Goal: Complete application form

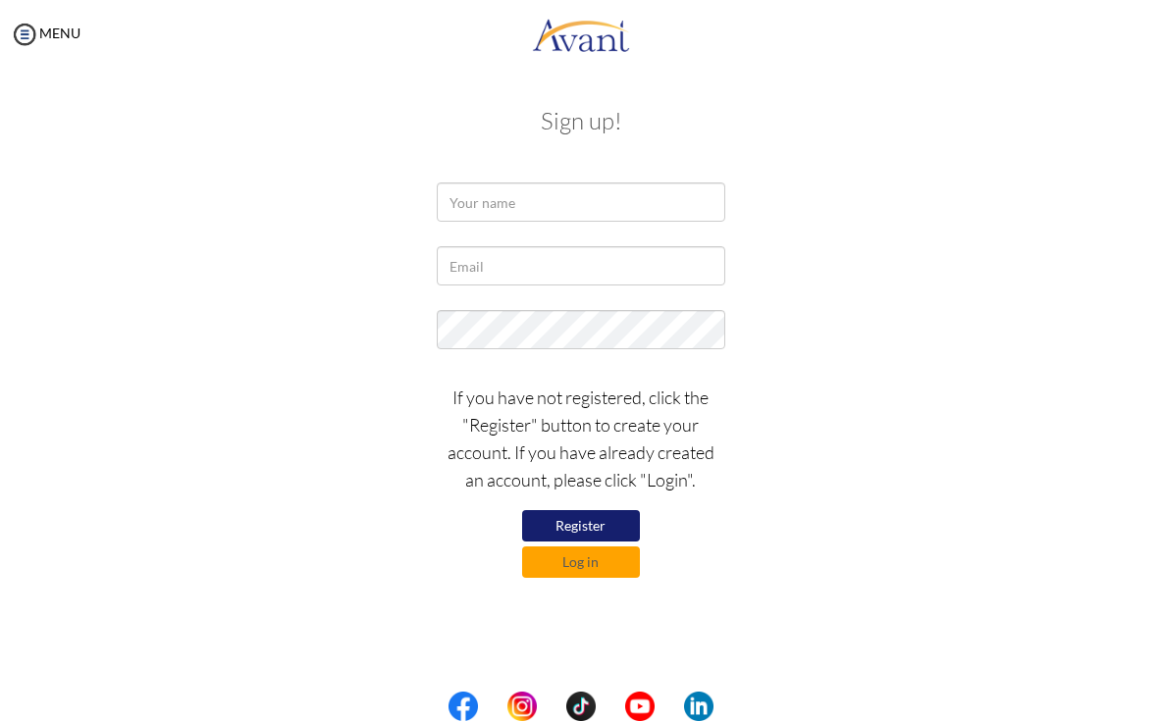
click at [570, 529] on button "Register" at bounding box center [581, 525] width 118 height 31
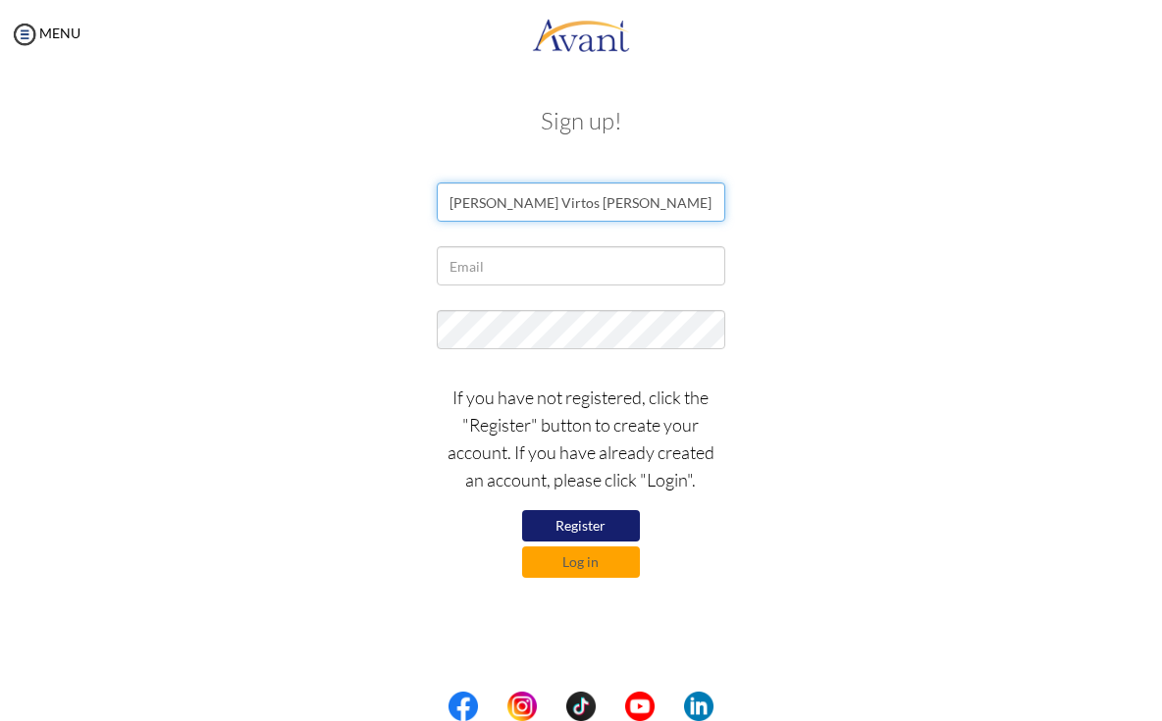
type input "Ralph Virtos Velasquez"
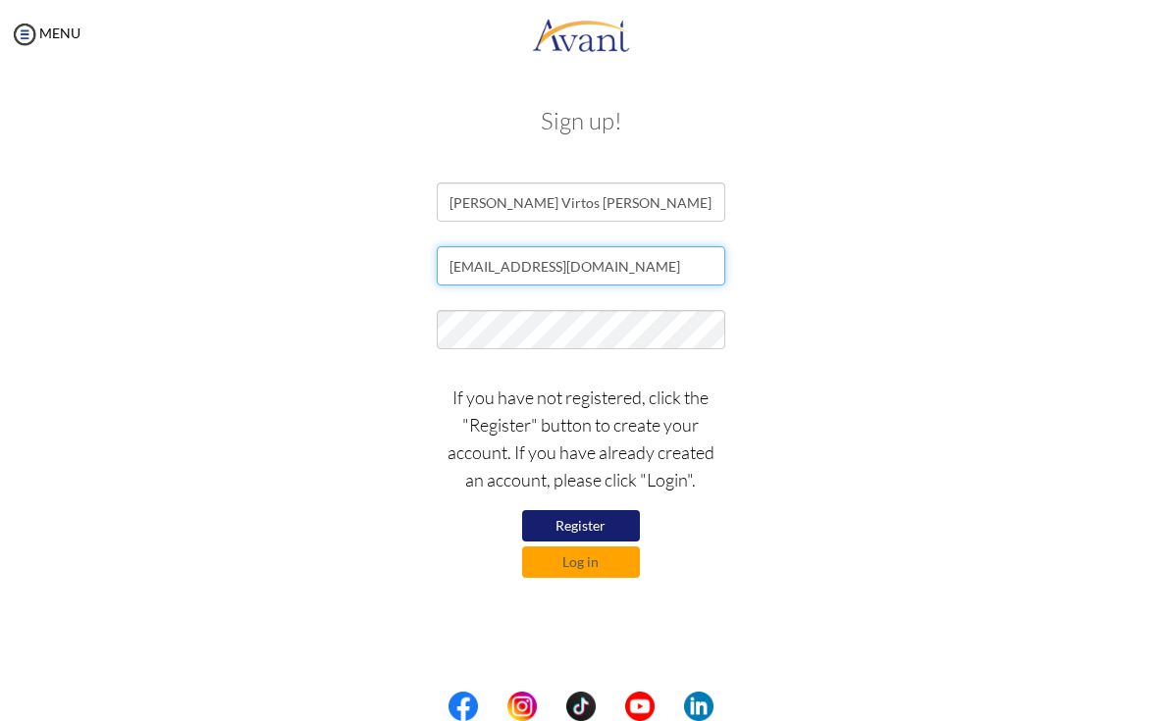
type input "velasquezralphvirtos@gmail.com"
click at [604, 523] on button "Register" at bounding box center [581, 525] width 118 height 31
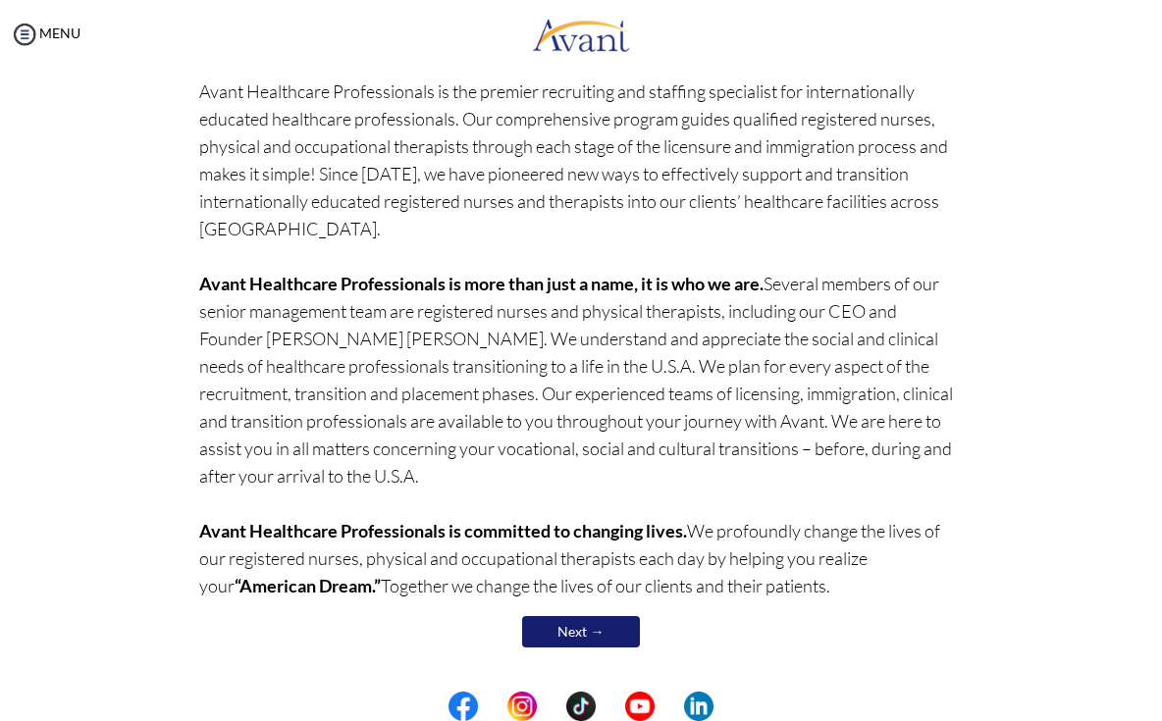
scroll to position [153, 0]
click at [587, 632] on link "Next →" at bounding box center [581, 632] width 118 height 31
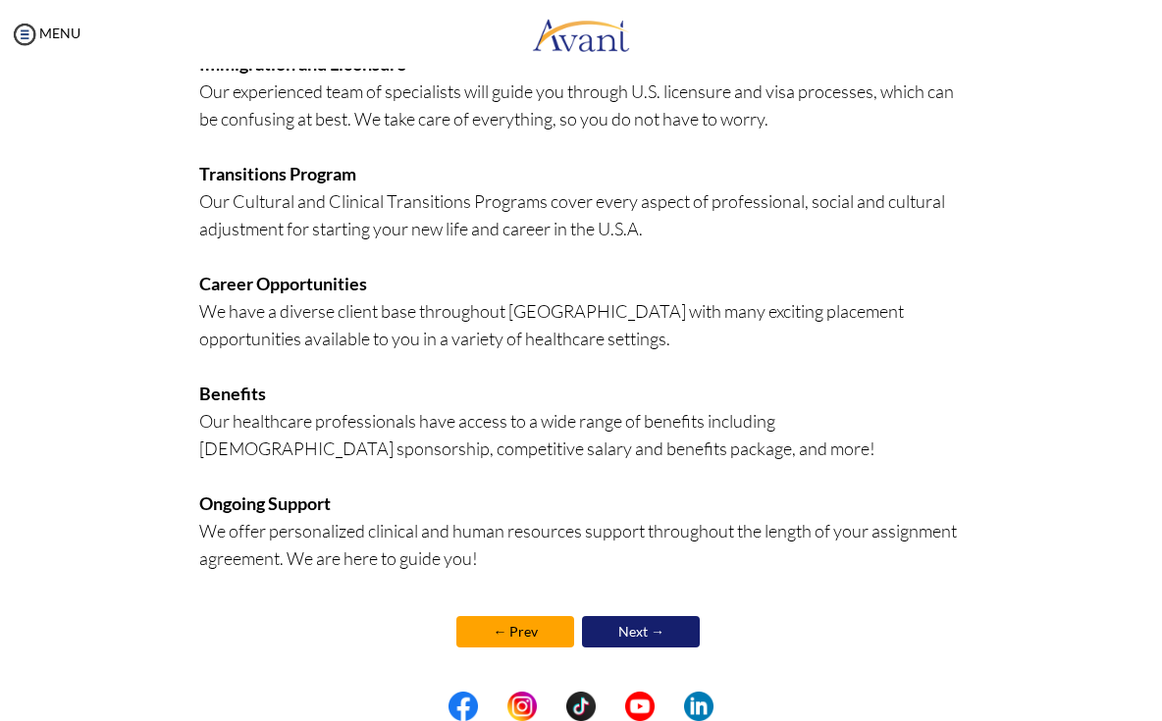
scroll to position [409, 0]
click at [650, 632] on link "Next →" at bounding box center [641, 631] width 118 height 31
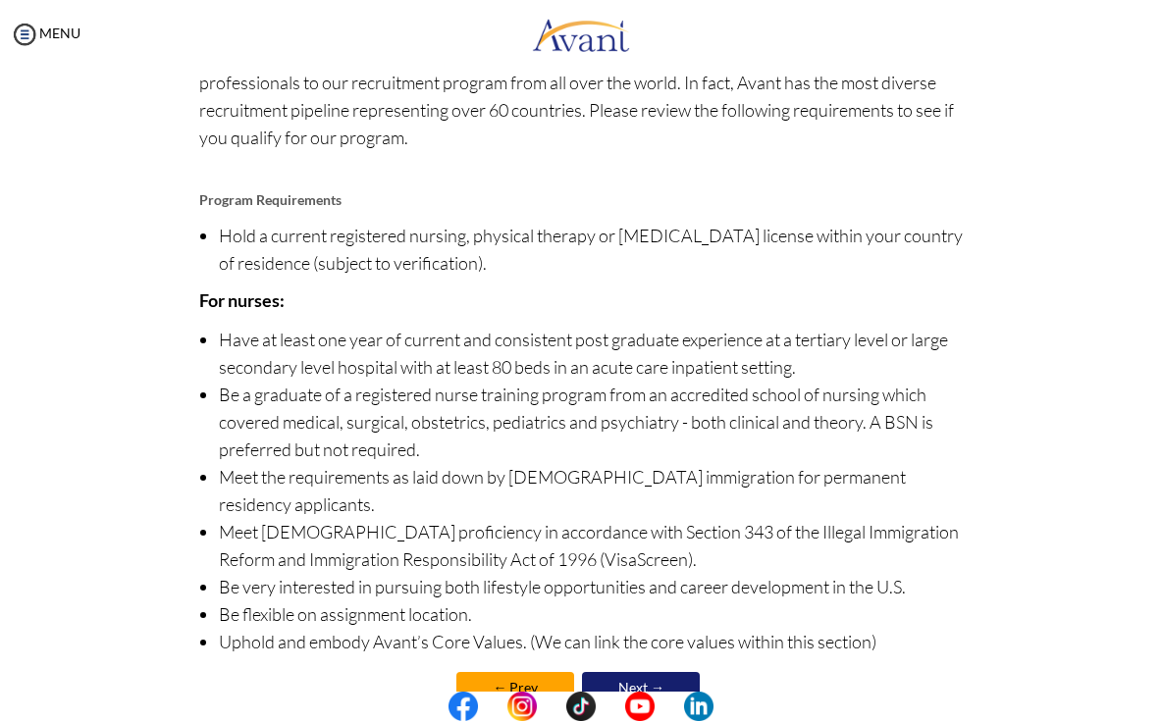
scroll to position [167, 0]
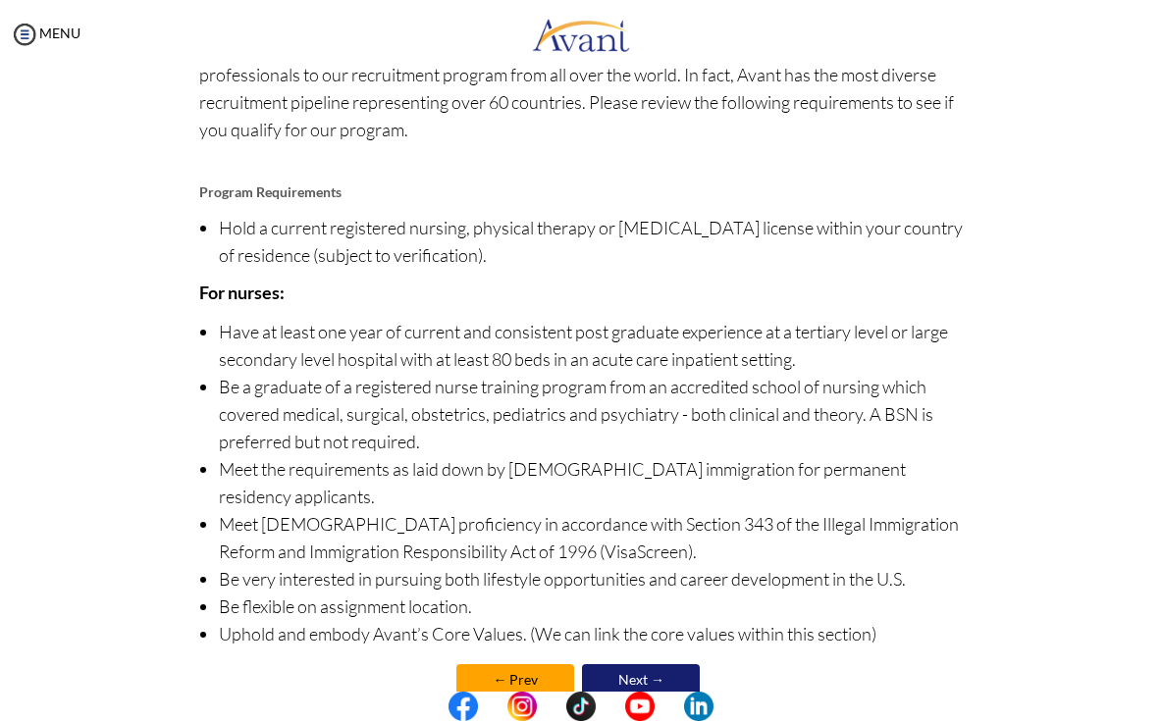
click at [626, 665] on link "Next →" at bounding box center [641, 680] width 118 height 31
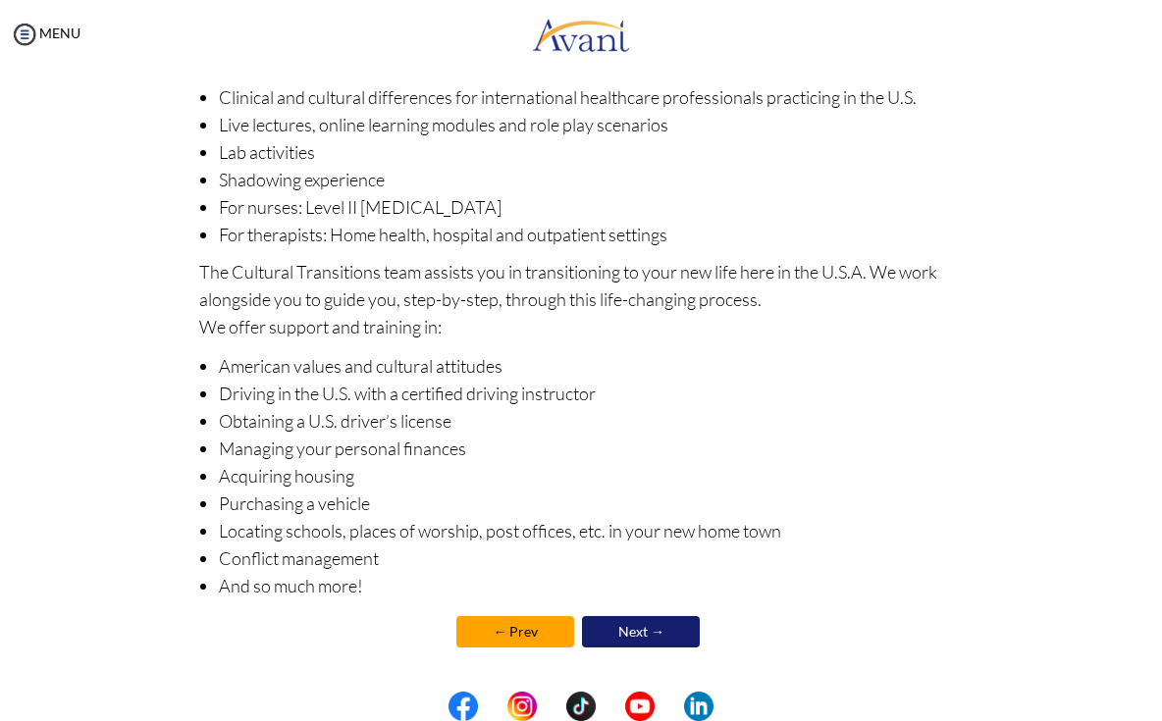
scroll to position [211, 0]
click at [650, 634] on link "Next →" at bounding box center [641, 631] width 118 height 31
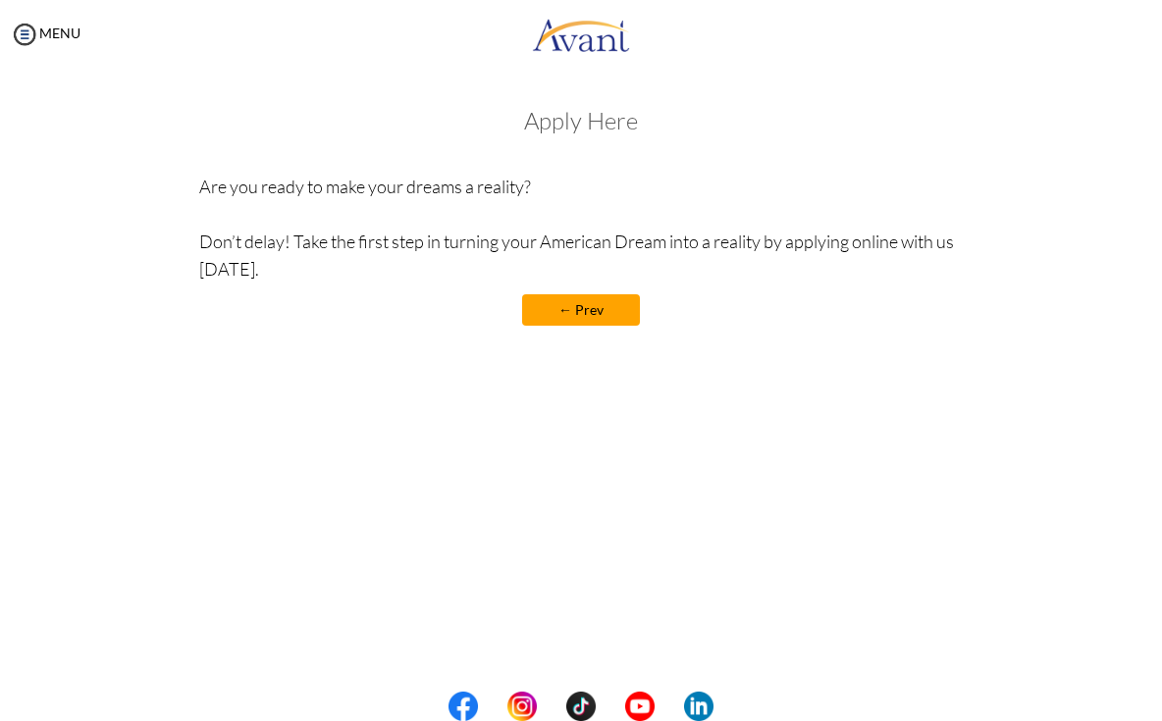
click at [572, 316] on link "← Prev" at bounding box center [581, 309] width 118 height 31
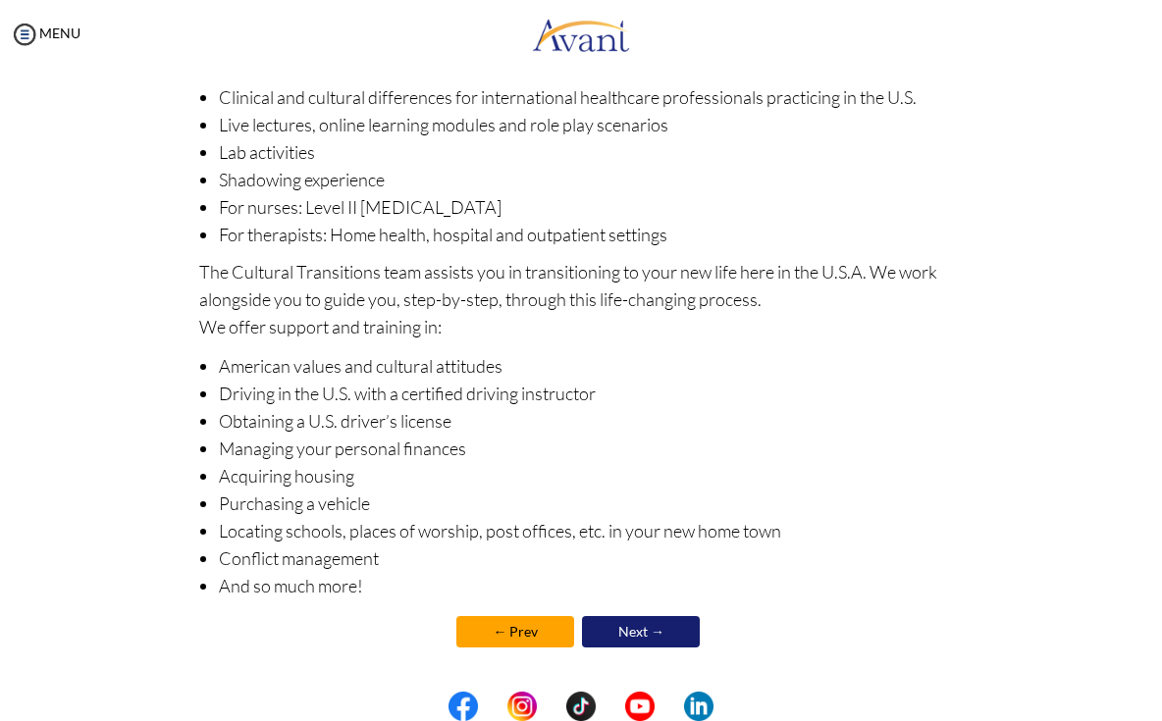
scroll to position [0, 0]
click at [657, 625] on link "Next →" at bounding box center [641, 631] width 118 height 31
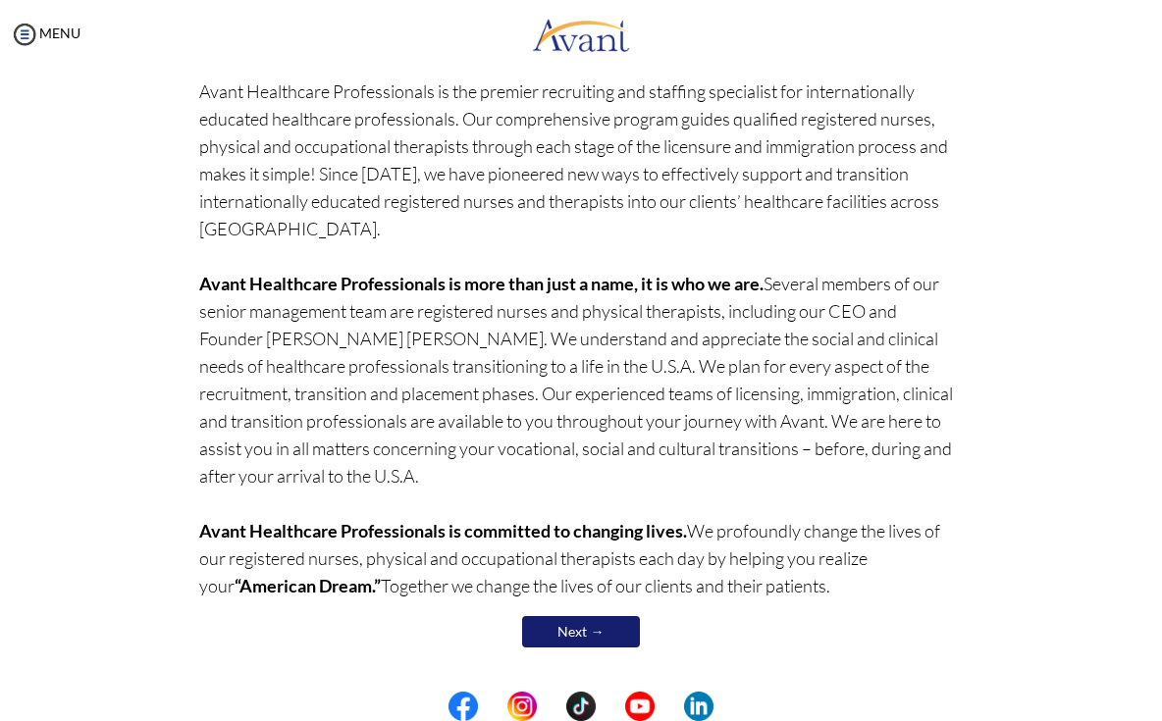
scroll to position [153, 0]
click at [564, 628] on link "Next →" at bounding box center [581, 632] width 118 height 31
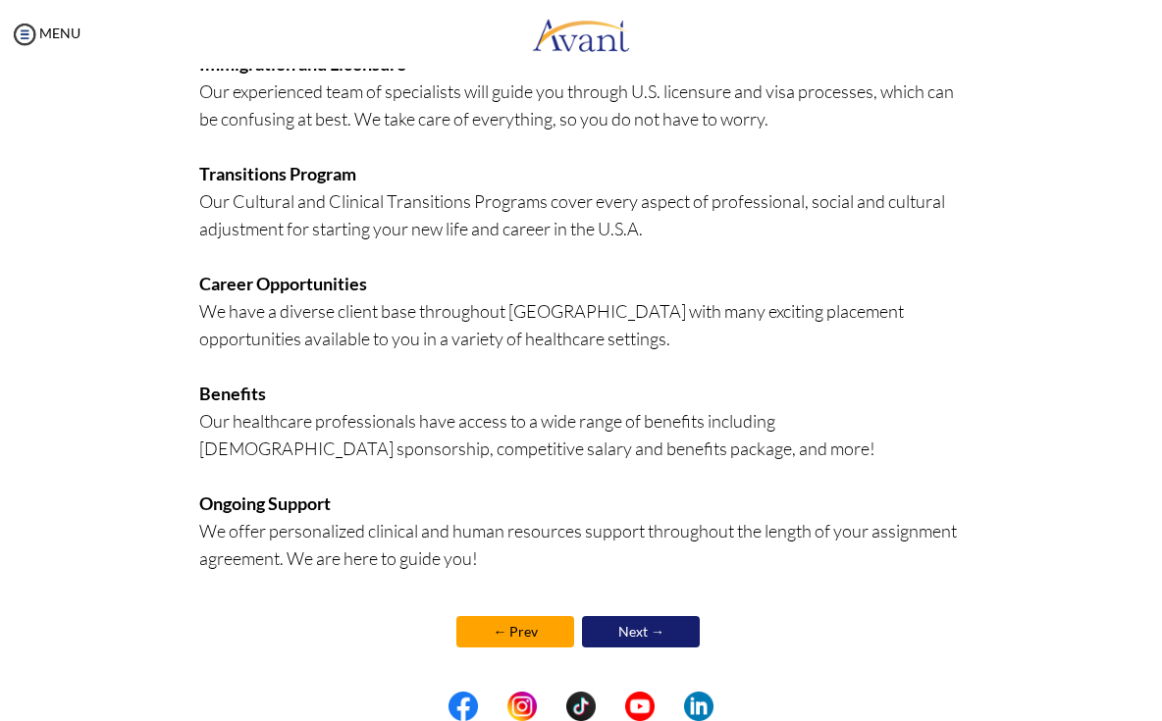
scroll to position [409, 0]
click at [628, 626] on link "Next →" at bounding box center [641, 631] width 118 height 31
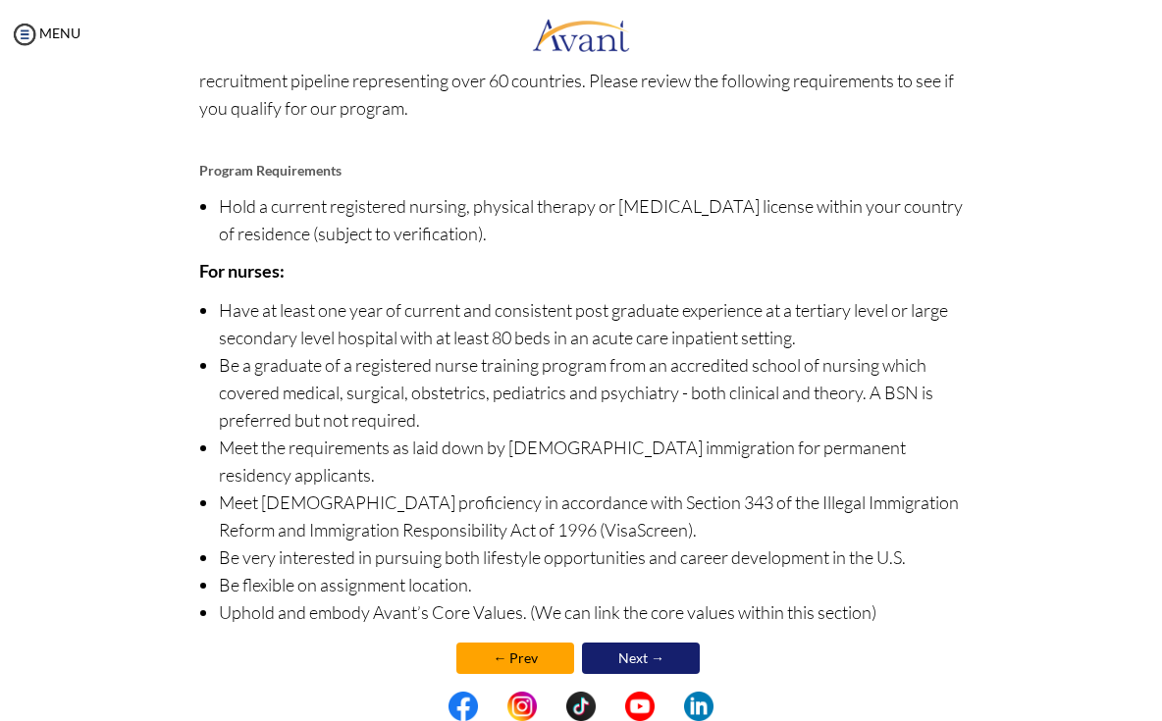
scroll to position [187, 0]
click at [650, 644] on link "Next →" at bounding box center [641, 659] width 118 height 31
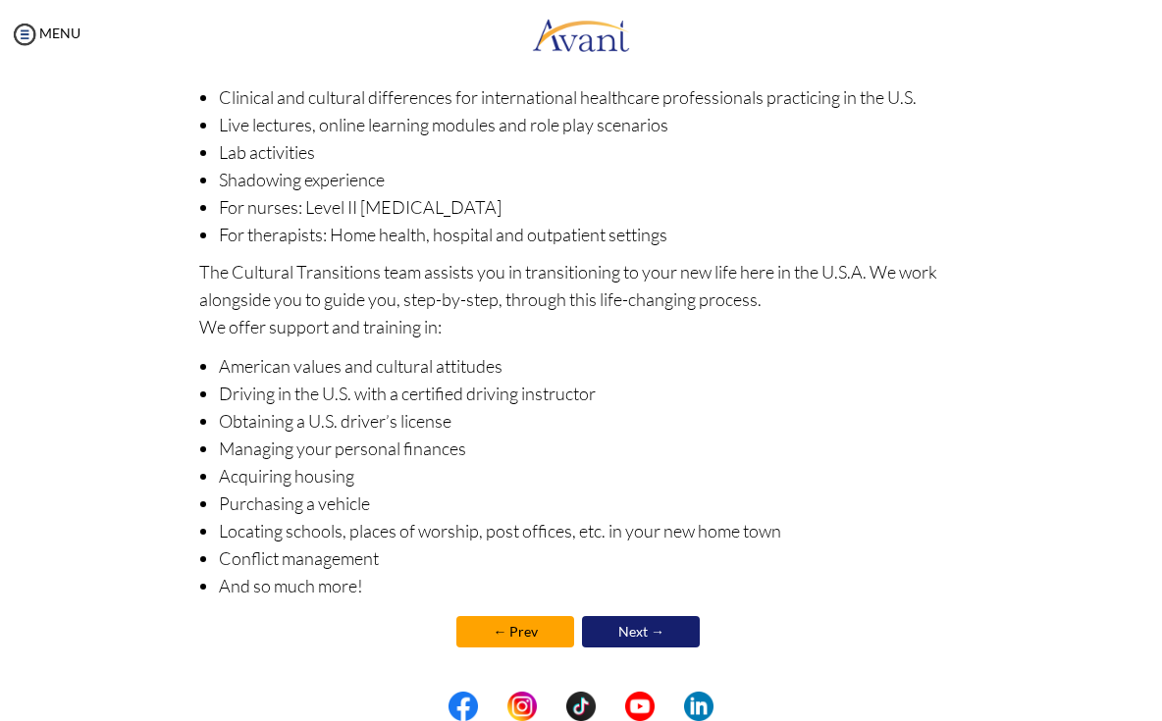
scroll to position [211, 0]
click at [641, 638] on link "Next →" at bounding box center [641, 631] width 118 height 31
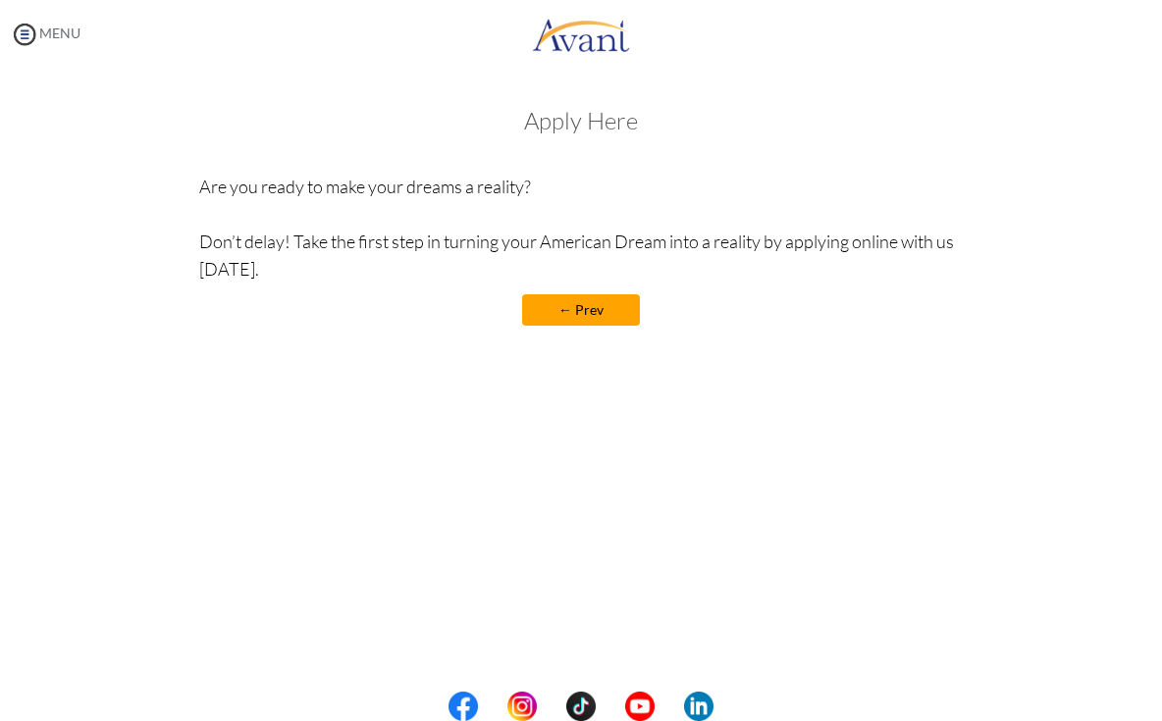
click at [55, 39] on link "MENU" at bounding box center [45, 33] width 71 height 17
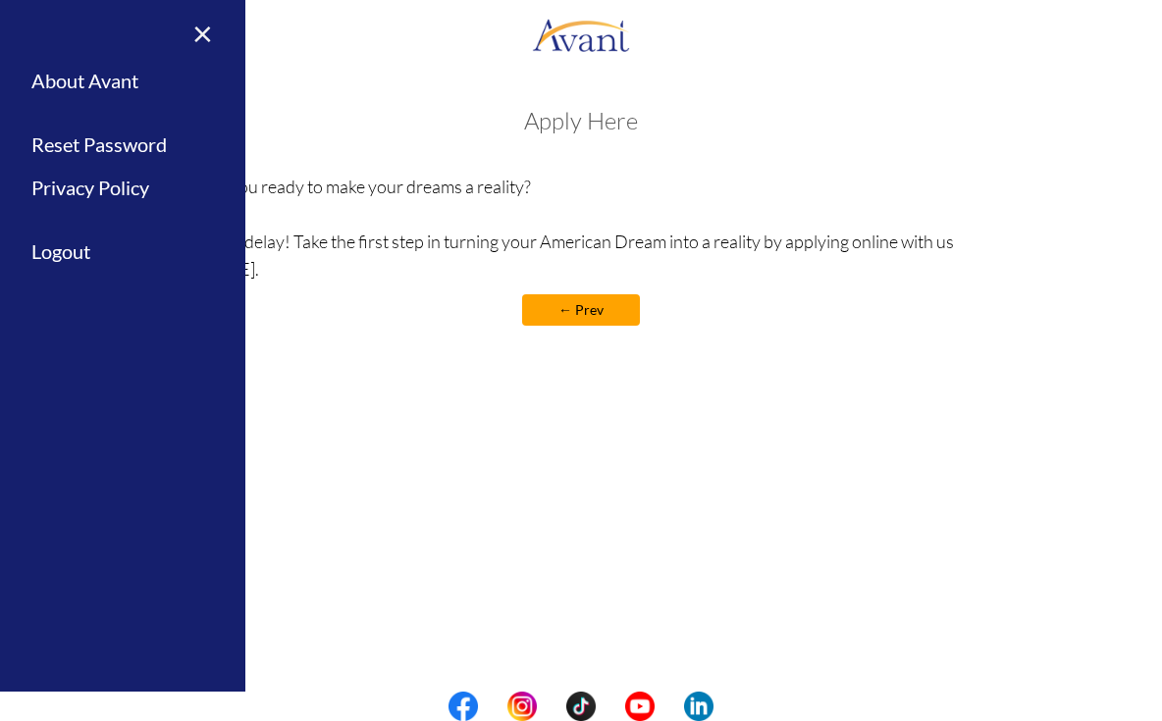
click at [198, 33] on link "×" at bounding box center [191, 33] width 60 height 66
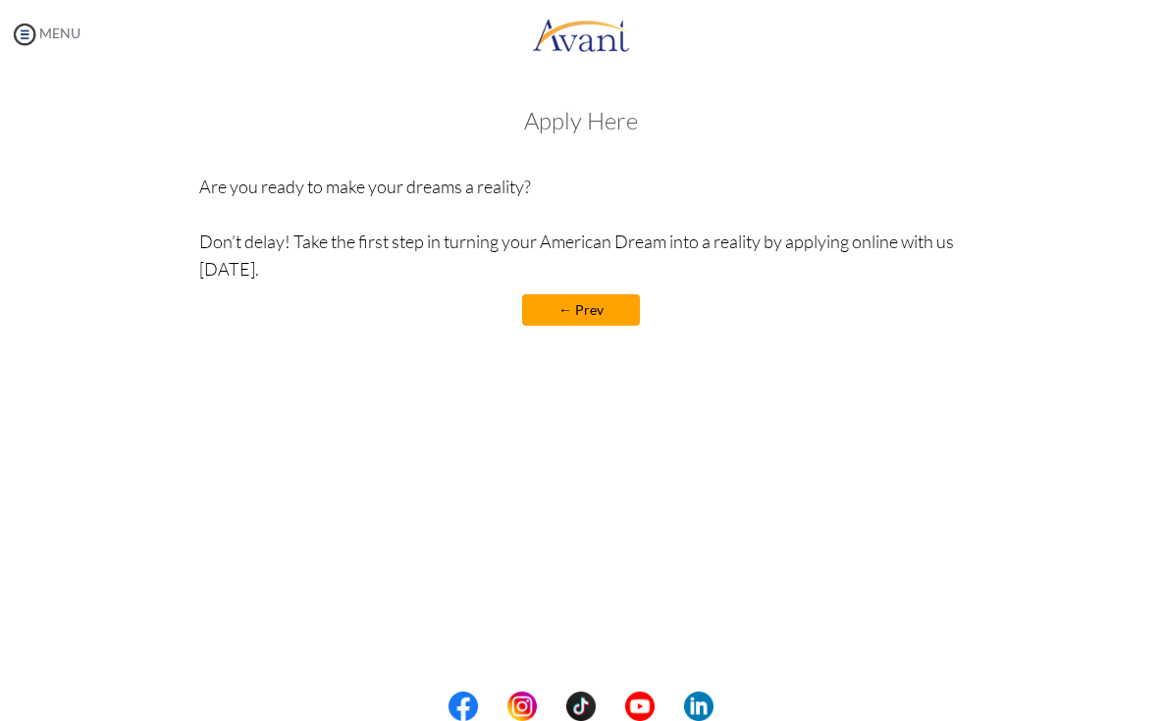
click at [45, 35] on link "MENU" at bounding box center [45, 33] width 71 height 17
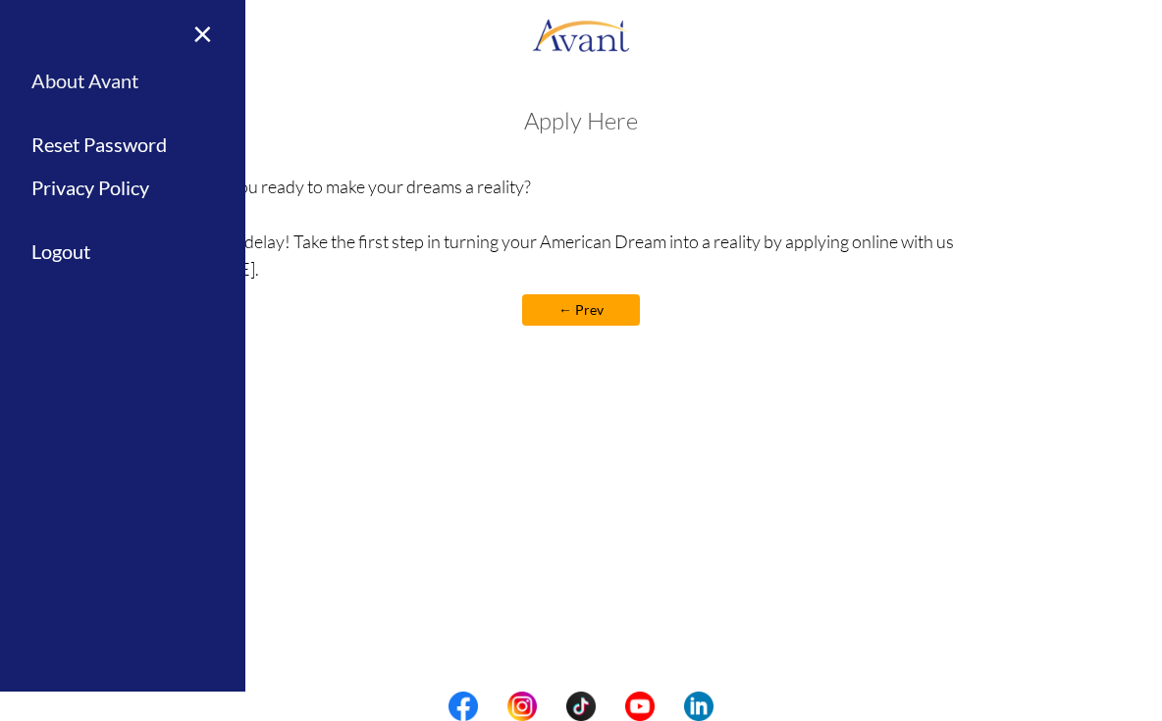
click at [82, 75] on link "About Avant" at bounding box center [122, 81] width 245 height 44
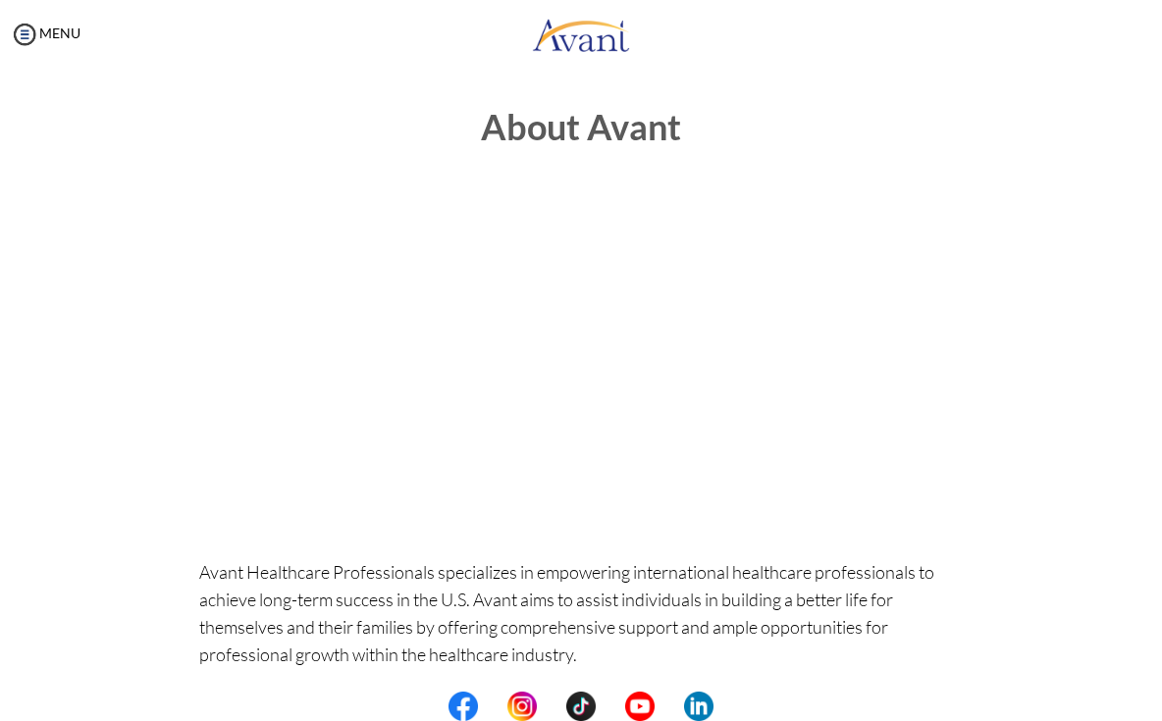
scroll to position [0, 0]
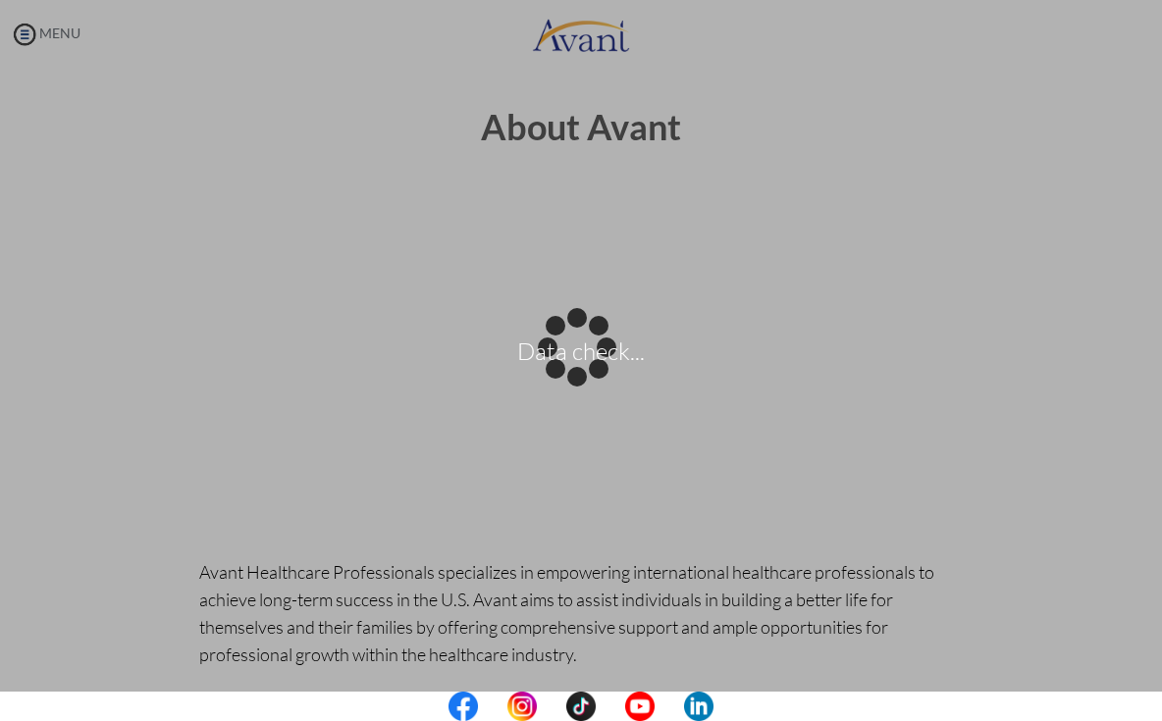
click at [46, 30] on body "Data check... Maintenance break. Please come back in 2 hours. MENU My Status Wh…" at bounding box center [581, 360] width 1162 height 721
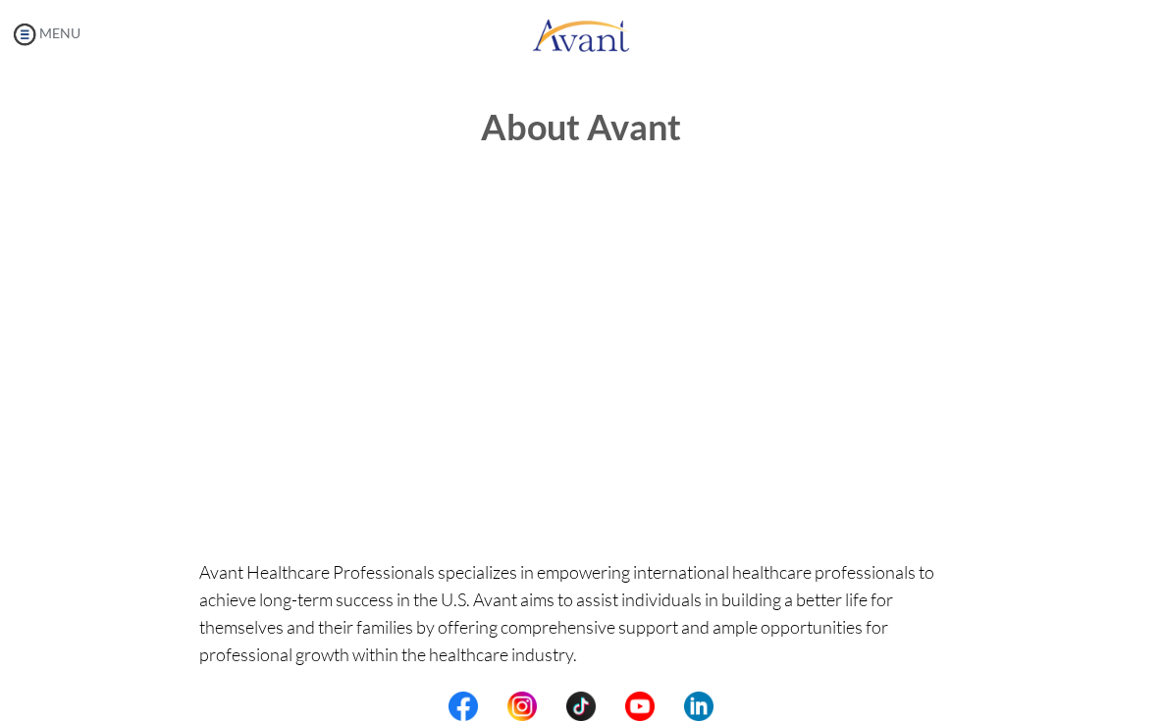
click at [24, 35] on img at bounding box center [24, 34] width 29 height 29
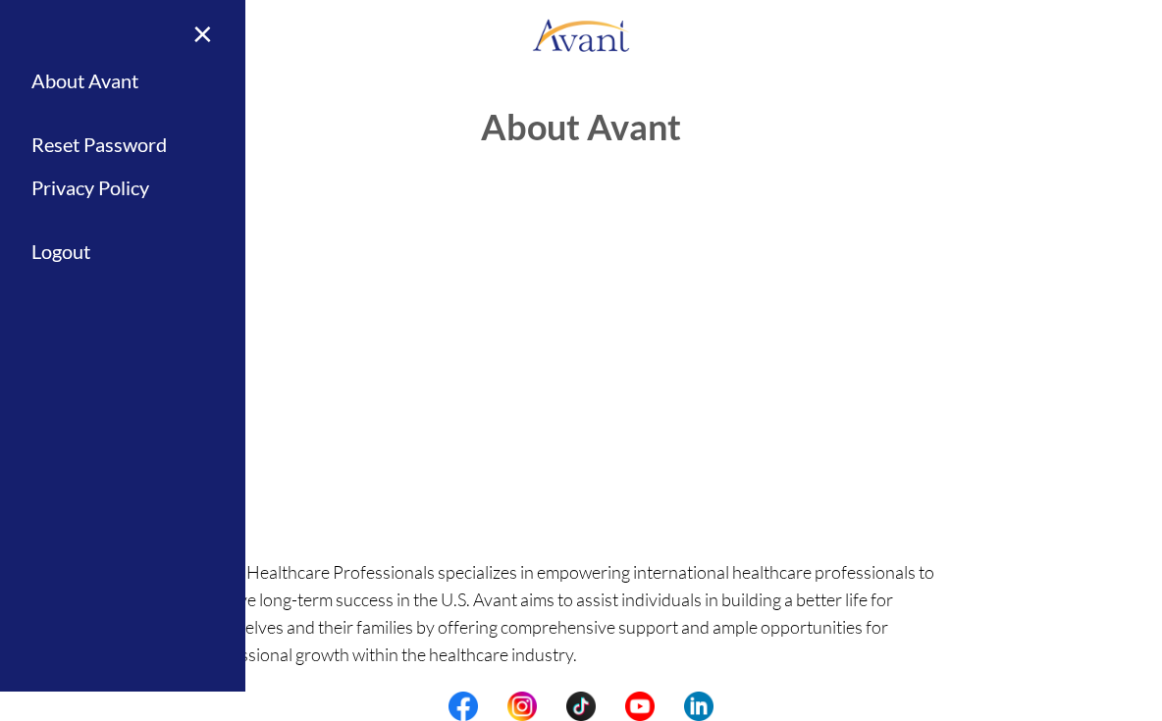
click at [350, 124] on h1 "About Avant" at bounding box center [581, 147] width 764 height 78
click at [196, 35] on link "×" at bounding box center [191, 33] width 60 height 66
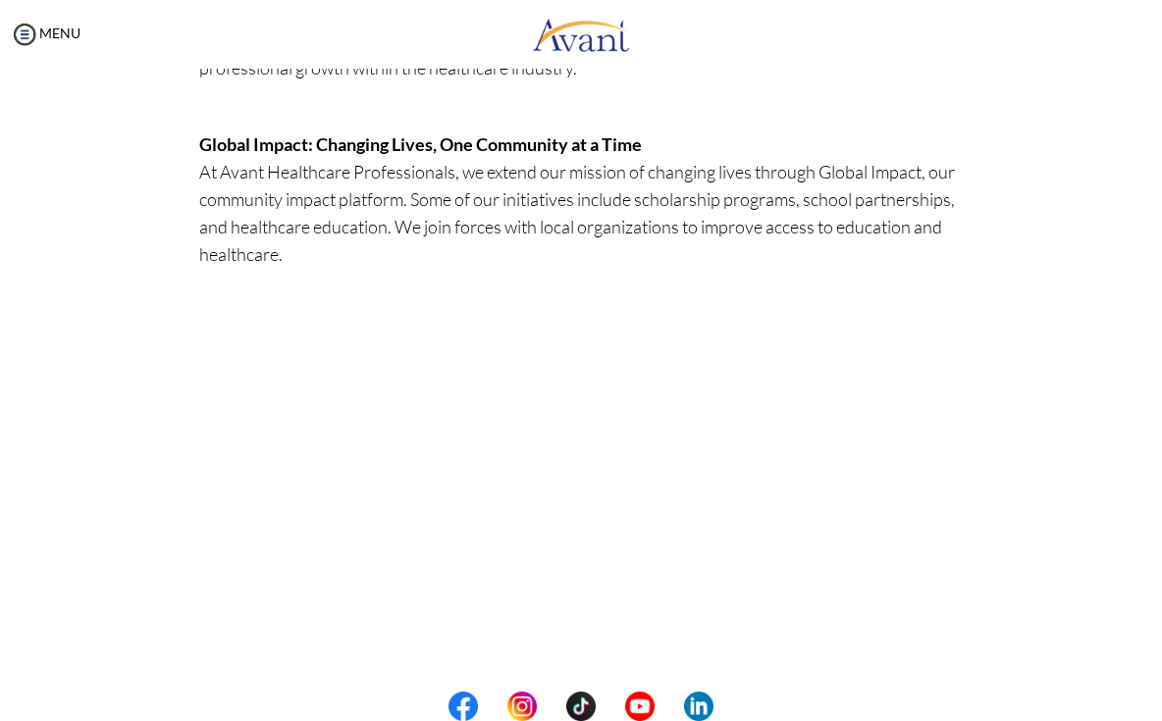
scroll to position [586, 0]
